Goal: Information Seeking & Learning: Learn about a topic

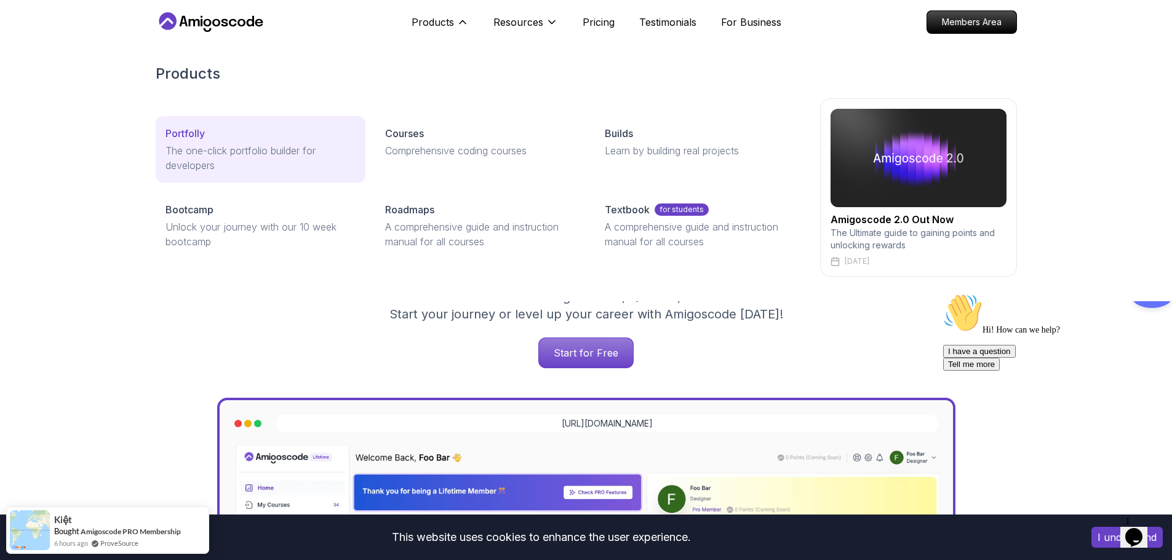
click at [208, 149] on p "The one-click portfolio builder for developers" at bounding box center [260, 158] width 190 height 30
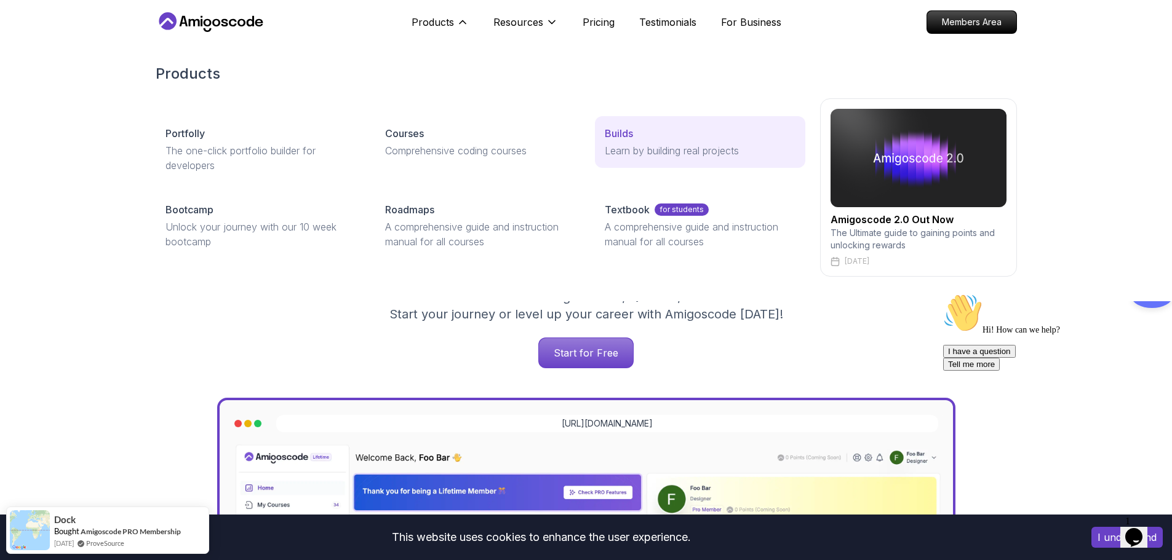
click at [632, 149] on p "Learn by building real projects" at bounding box center [700, 150] width 190 height 15
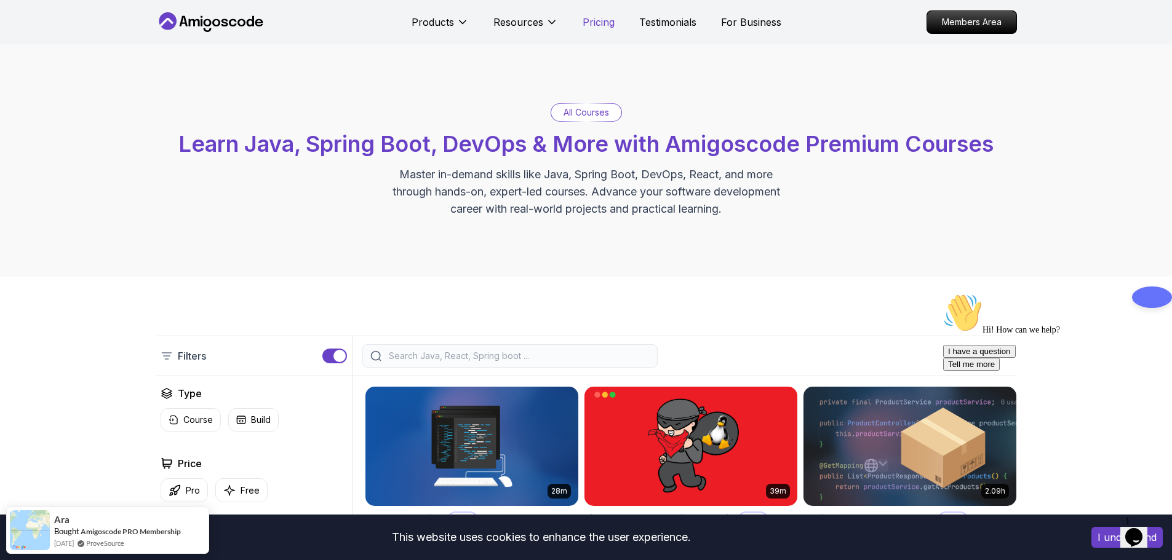
click at [592, 23] on p "Pricing" at bounding box center [599, 22] width 32 height 15
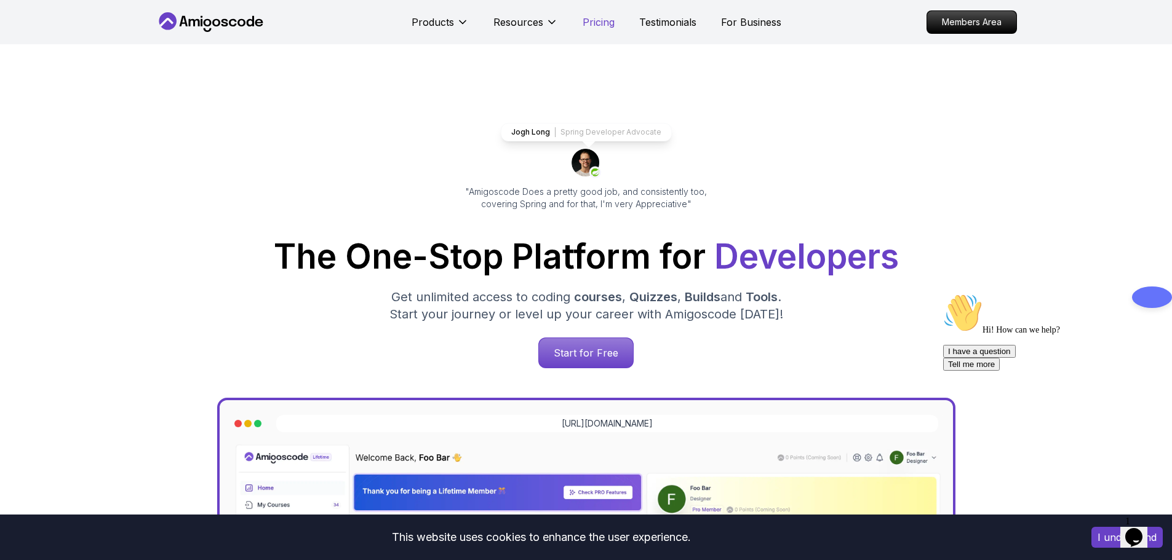
scroll to position [2667, 0]
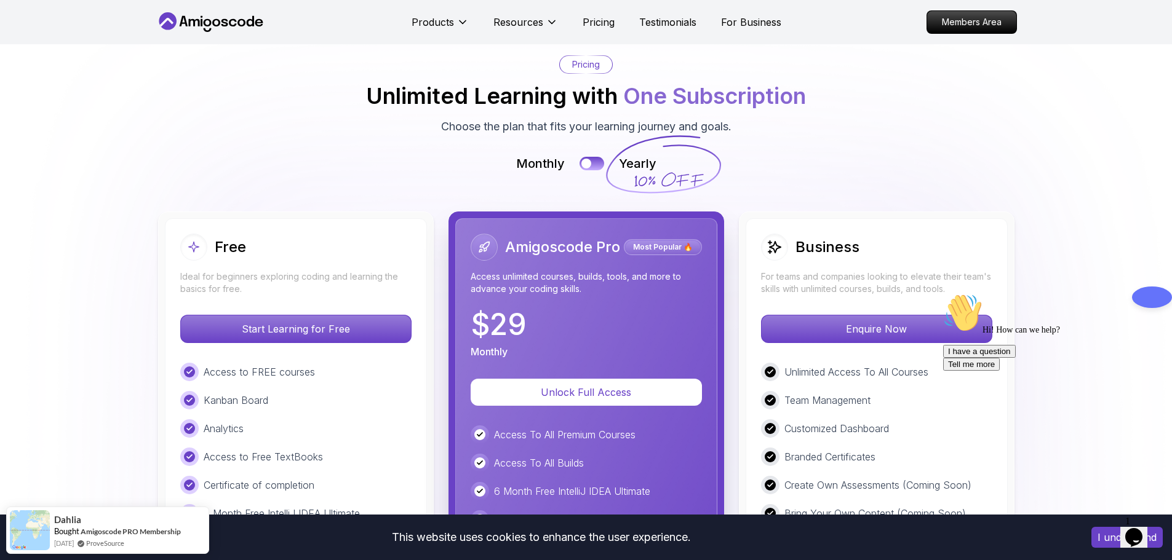
click at [109, 191] on img at bounding box center [586, 421] width 1172 height 888
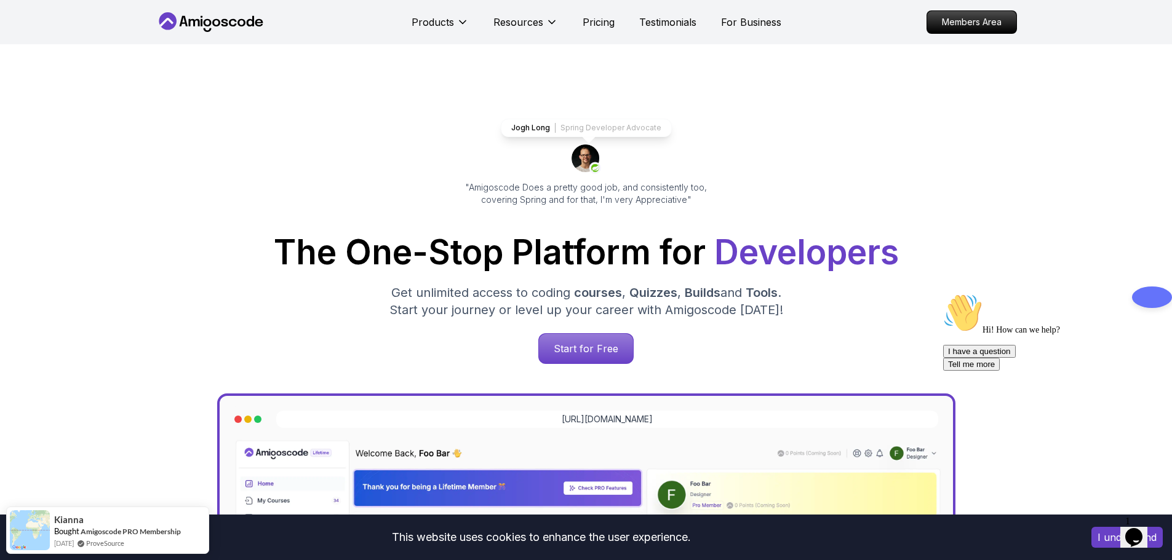
scroll to position [0, 0]
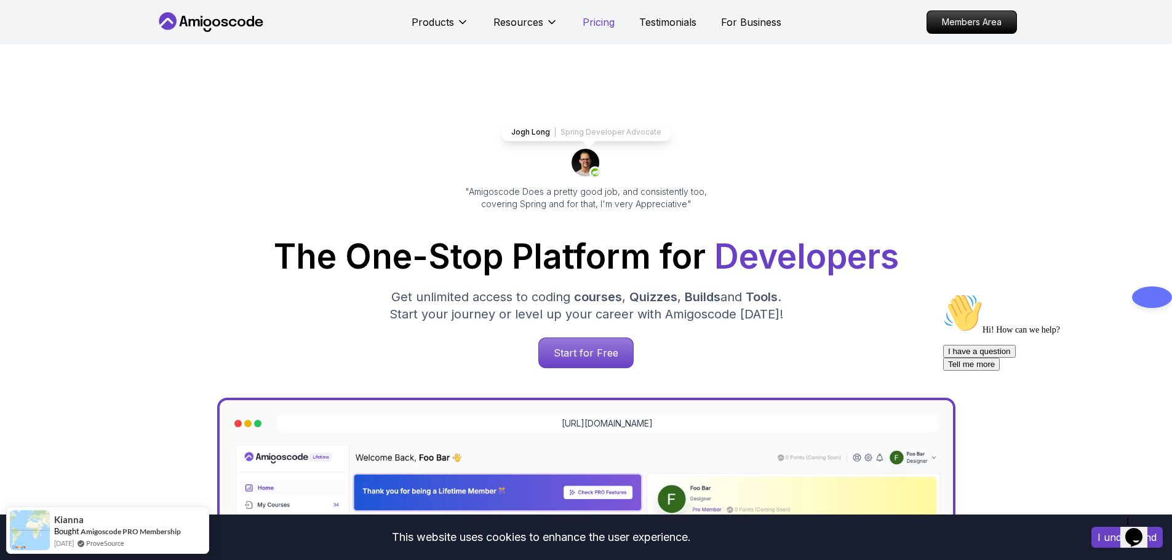
click at [595, 20] on p "Pricing" at bounding box center [599, 22] width 32 height 15
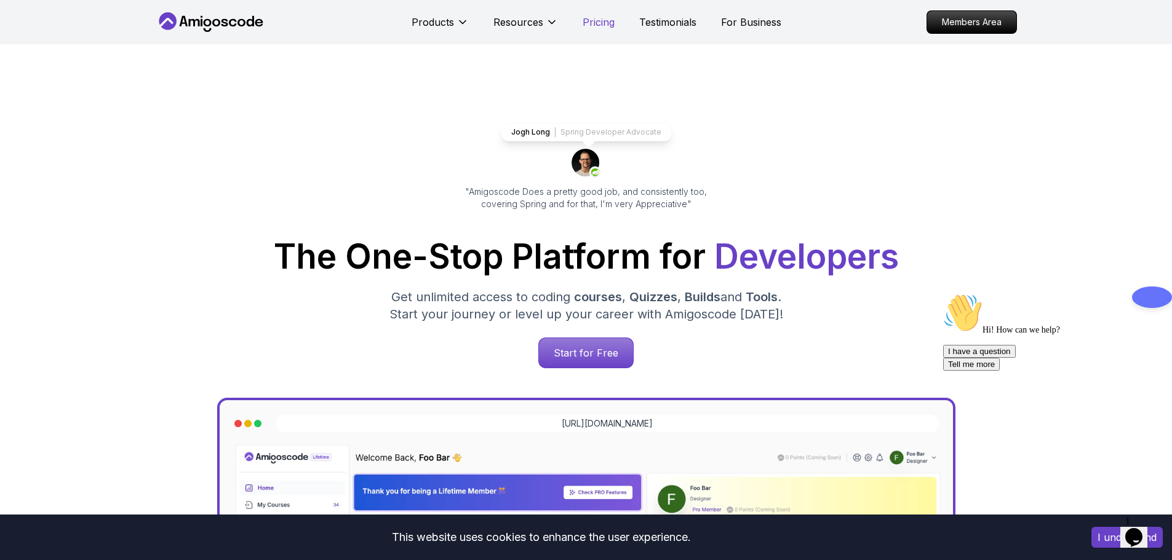
scroll to position [2644, 0]
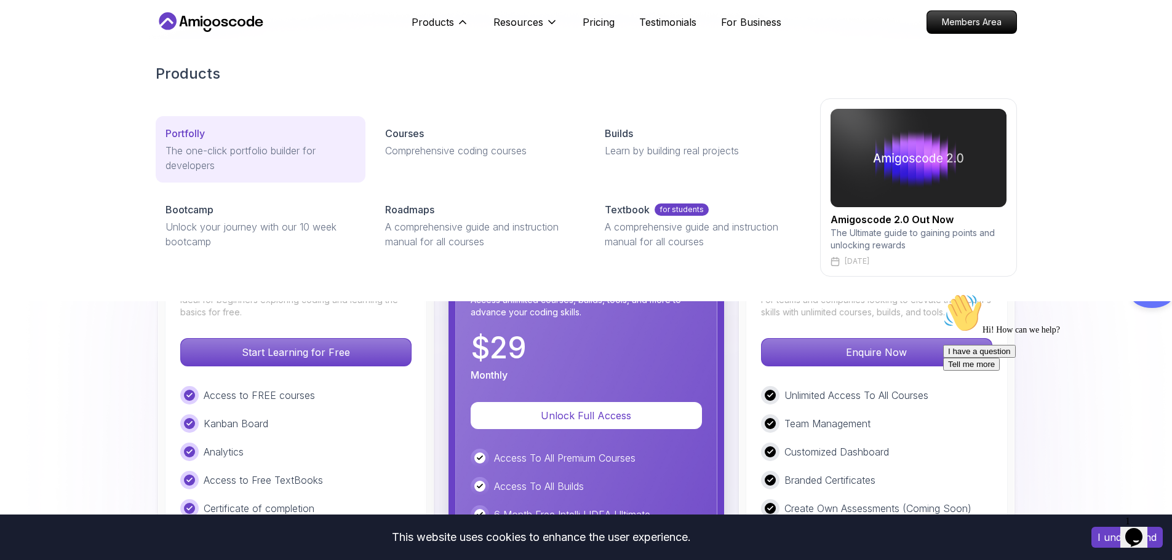
click at [274, 158] on p "The one-click portfolio builder for developers" at bounding box center [260, 158] width 190 height 30
